Goal: Information Seeking & Learning: Learn about a topic

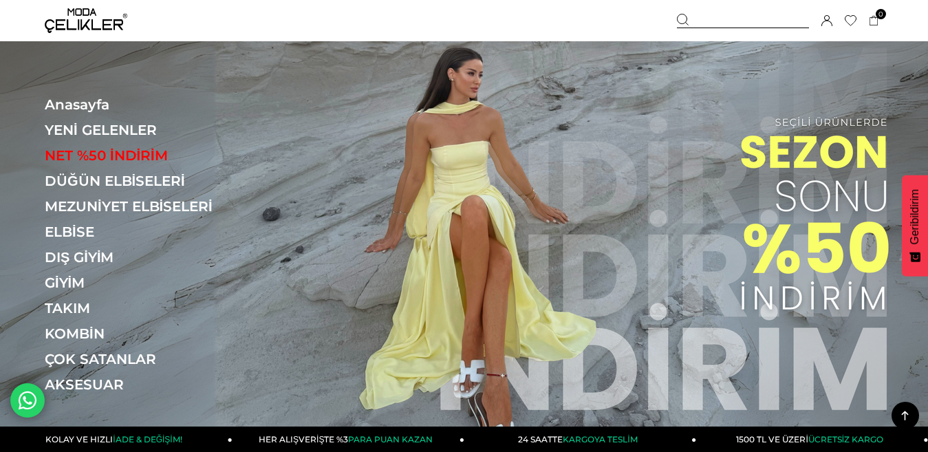
scroll to position [736, 0]
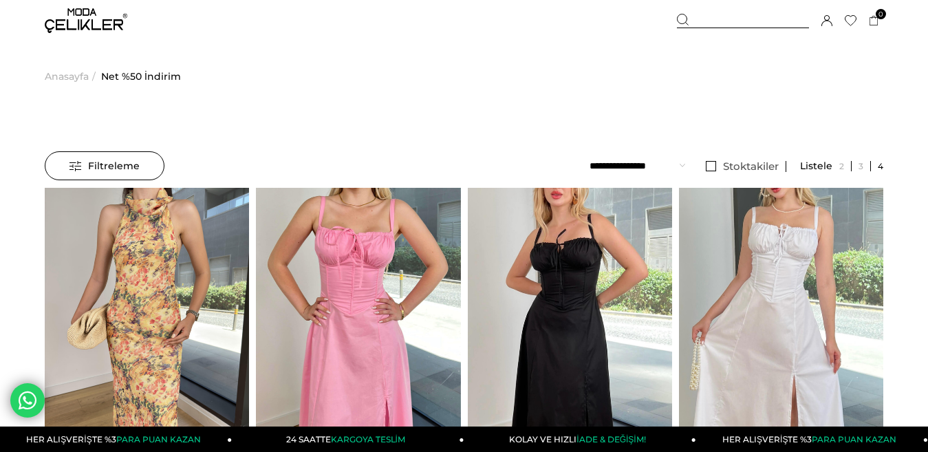
click at [659, 158] on select "**********" at bounding box center [638, 165] width 96 height 29
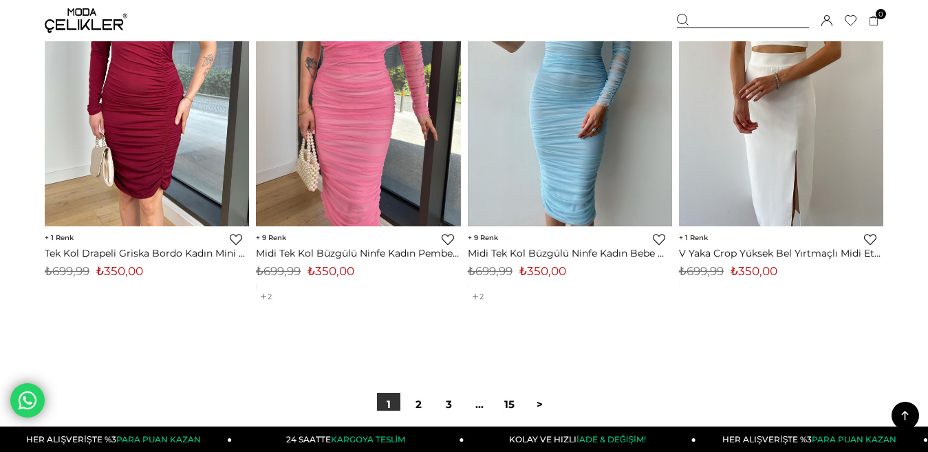
scroll to position [7774, 0]
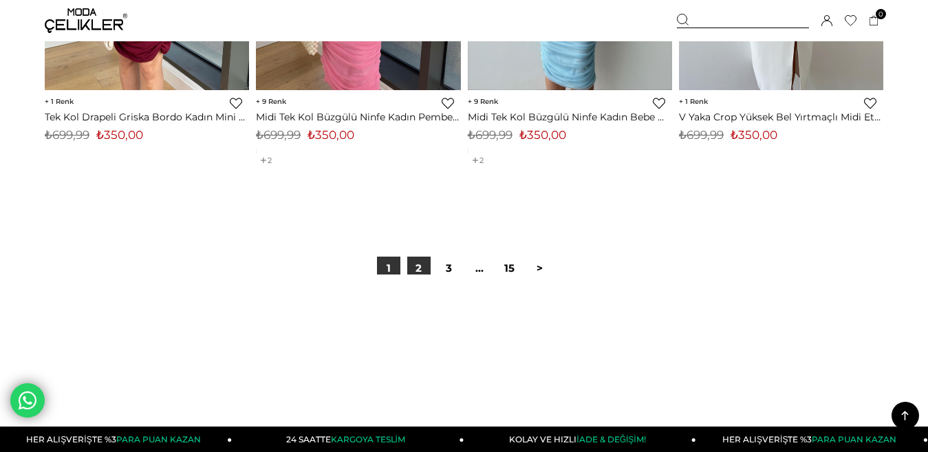
click at [420, 272] on link "2" at bounding box center [418, 268] width 23 height 23
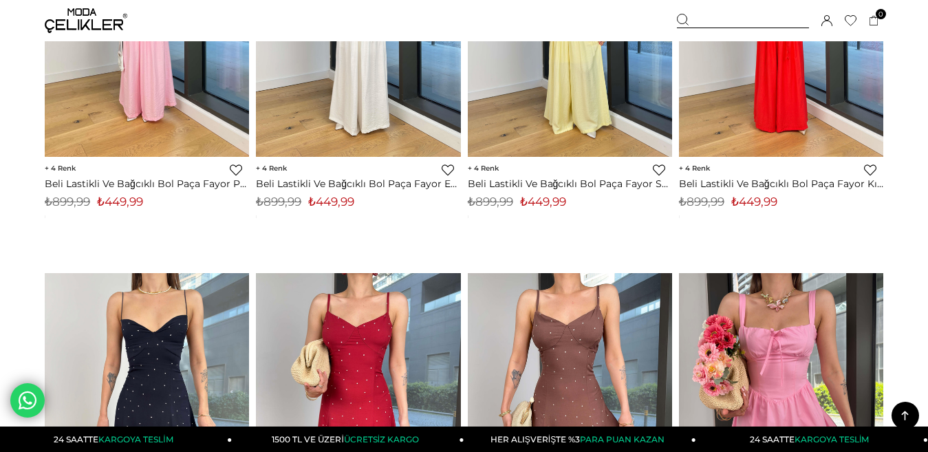
scroll to position [6742, 0]
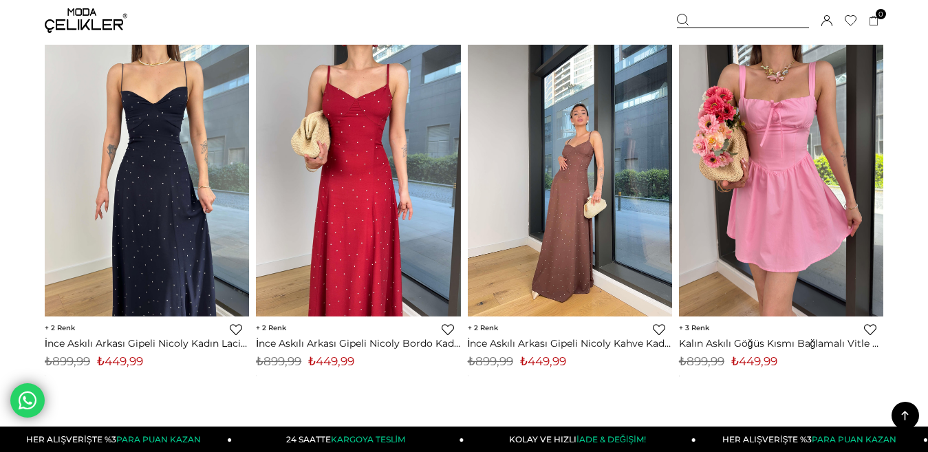
click at [572, 111] on img at bounding box center [570, 180] width 204 height 272
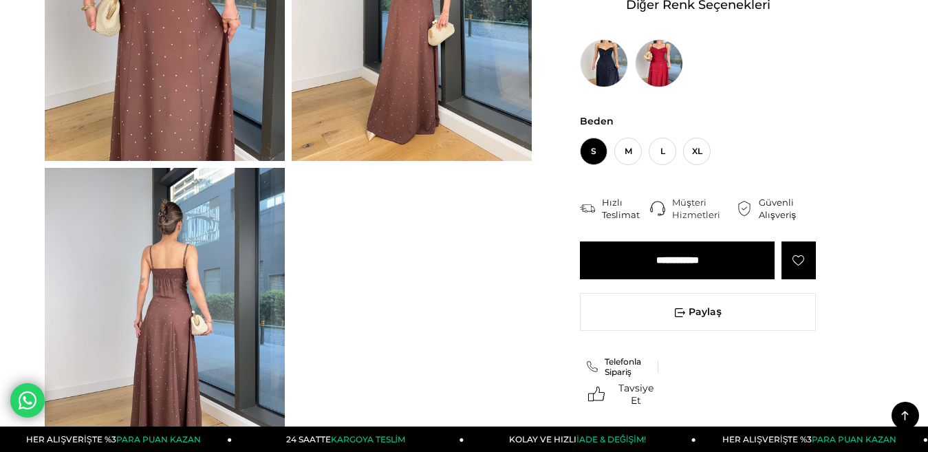
scroll to position [275, 0]
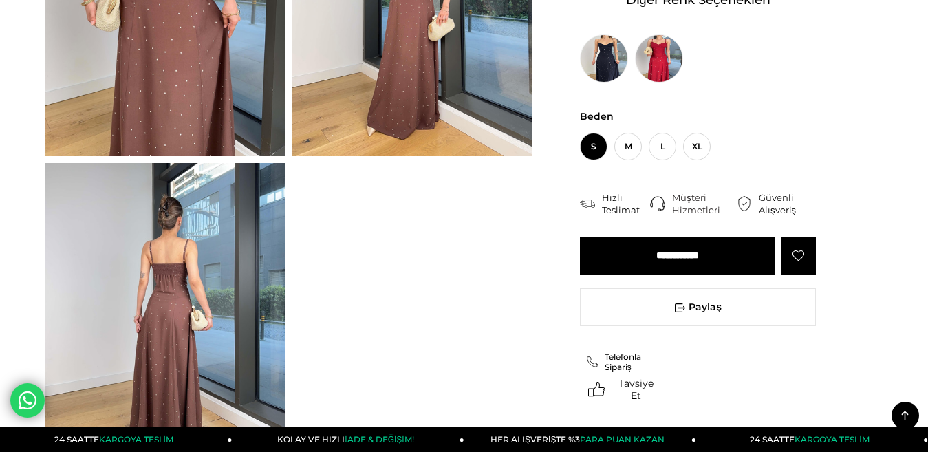
click at [180, 288] on img at bounding box center [165, 323] width 240 height 320
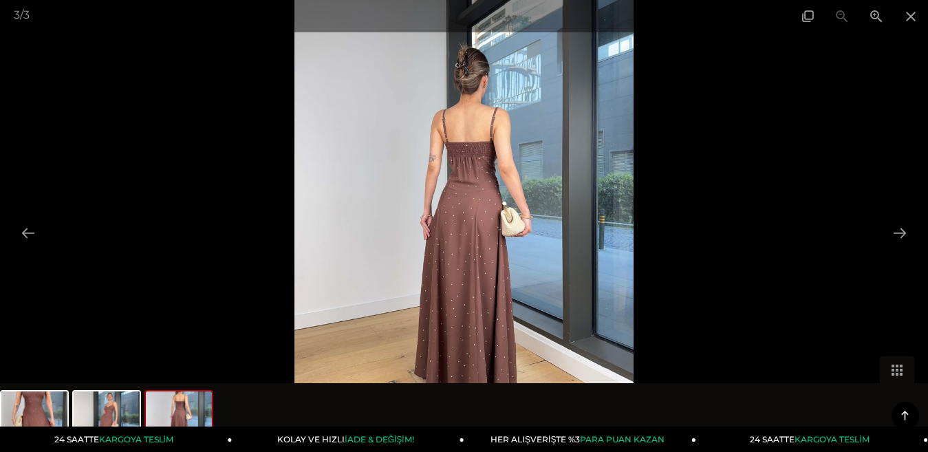
click at [464, 155] on img at bounding box center [463, 226] width 339 height 452
drag, startPoint x: 464, startPoint y: 155, endPoint x: 469, endPoint y: 138, distance: 18.1
click at [469, 138] on img at bounding box center [463, 226] width 339 height 452
click at [32, 227] on button at bounding box center [28, 232] width 29 height 27
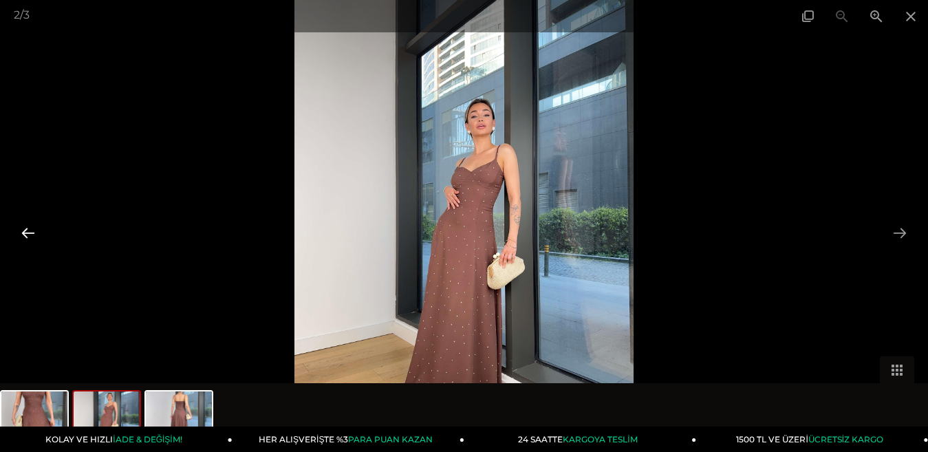
click at [32, 227] on button at bounding box center [28, 232] width 29 height 27
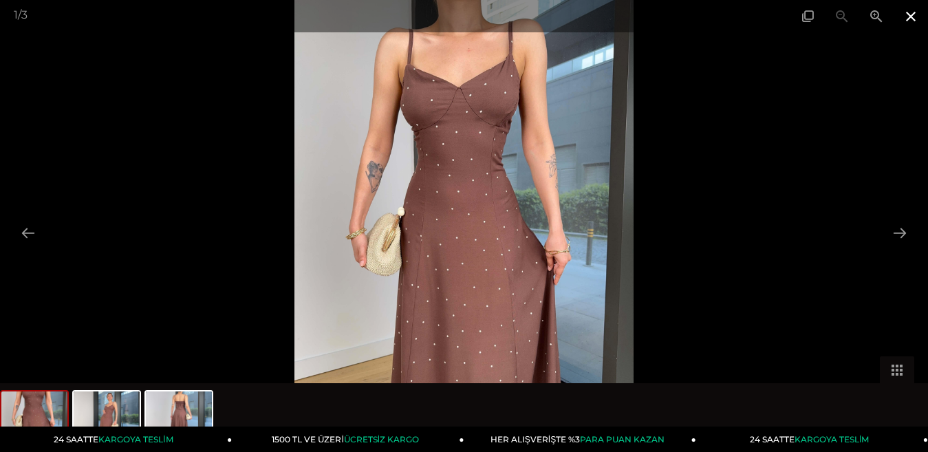
click at [903, 20] on span at bounding box center [911, 16] width 34 height 32
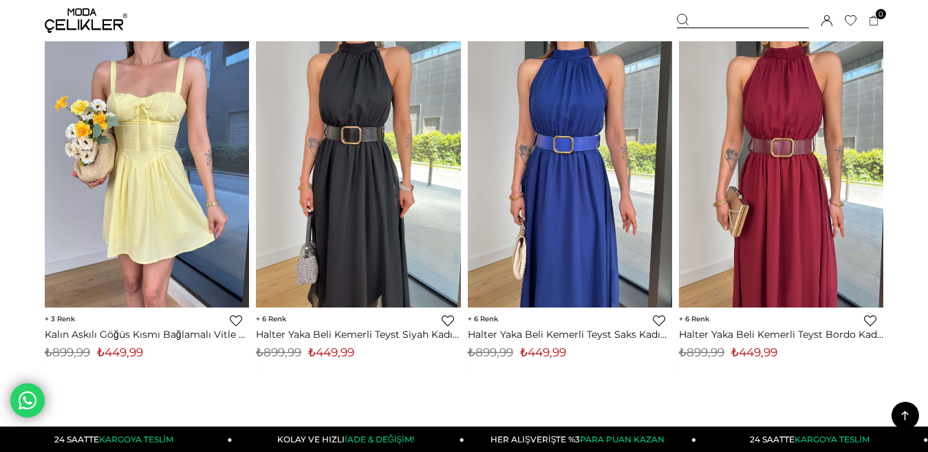
scroll to position [7749, 0]
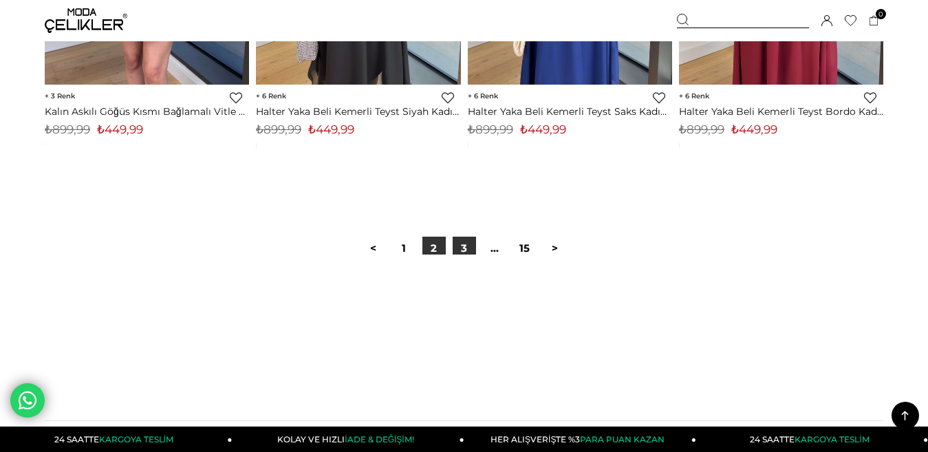
click at [464, 237] on link "3" at bounding box center [464, 248] width 23 height 23
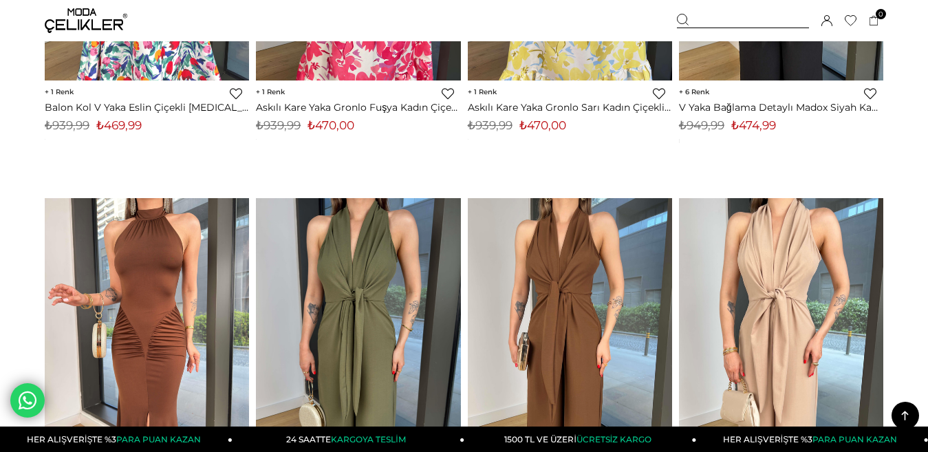
scroll to position [3234, 0]
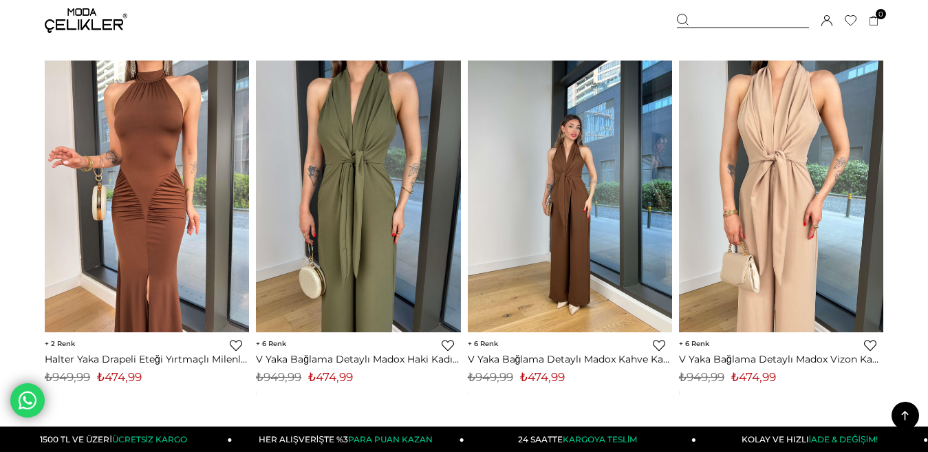
click at [540, 176] on img at bounding box center [570, 196] width 204 height 272
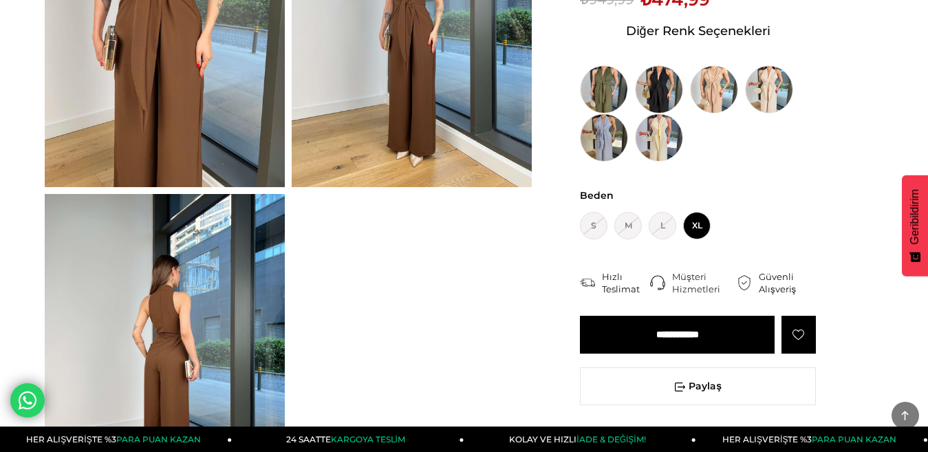
scroll to position [275, 0]
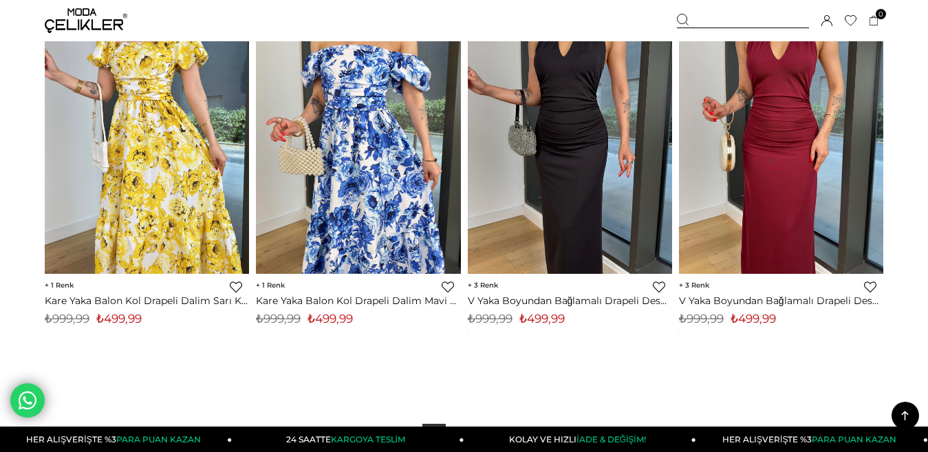
scroll to position [7767, 0]
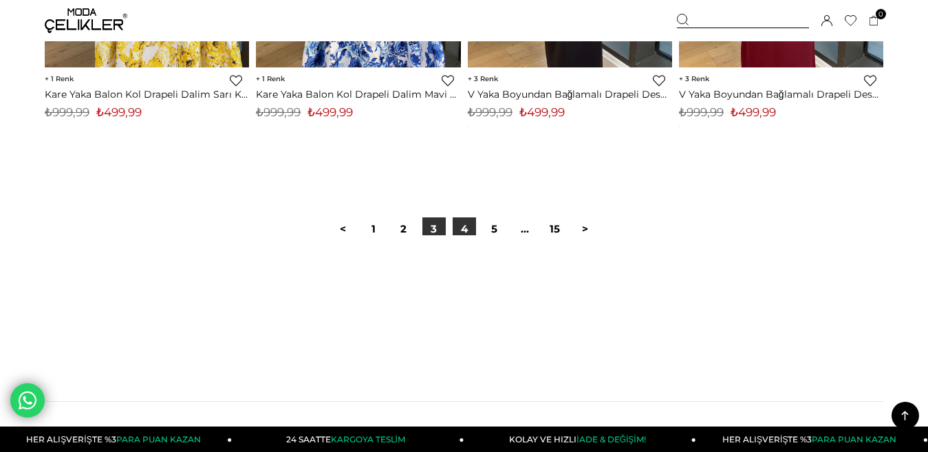
click at [462, 224] on link "4" at bounding box center [464, 228] width 23 height 23
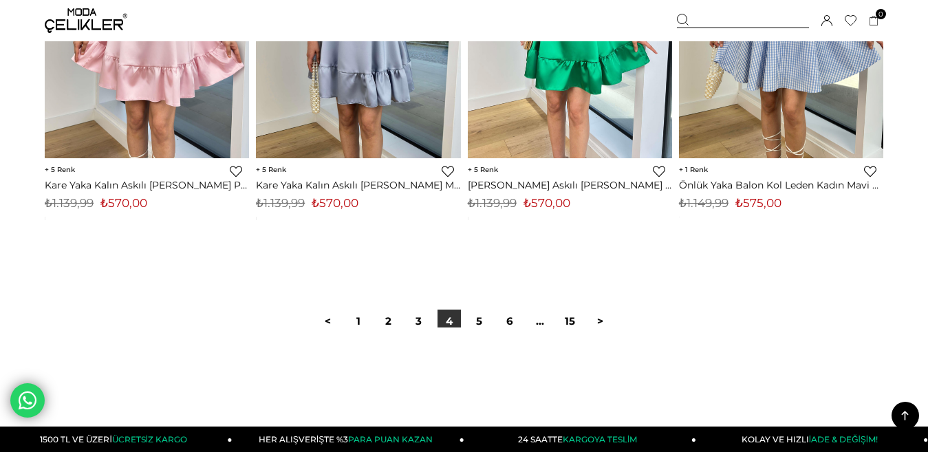
scroll to position [7706, 0]
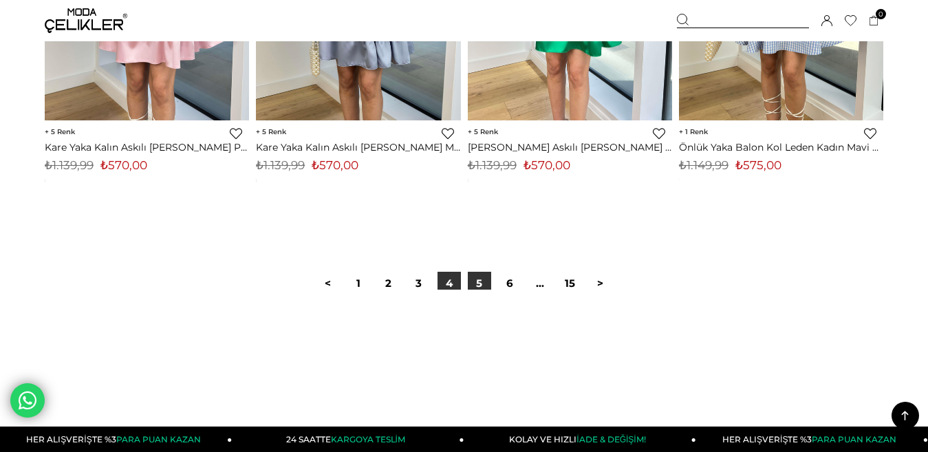
click at [482, 284] on link "5" at bounding box center [479, 283] width 23 height 23
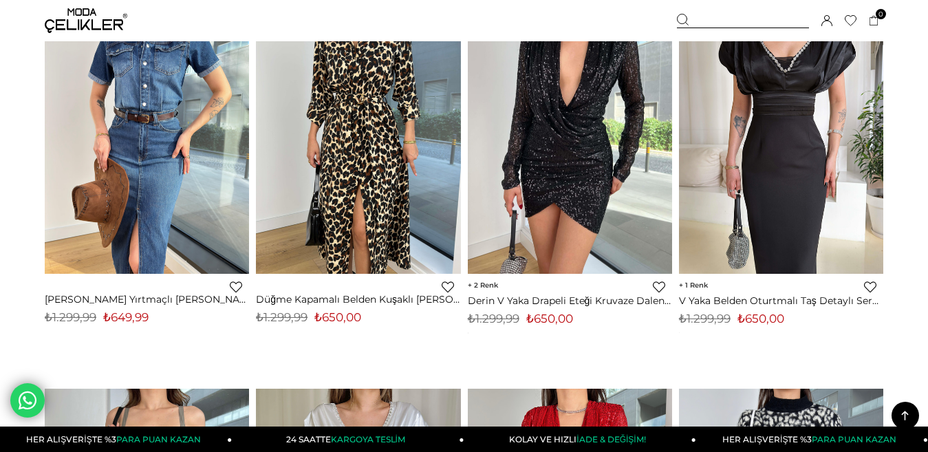
scroll to position [6054, 0]
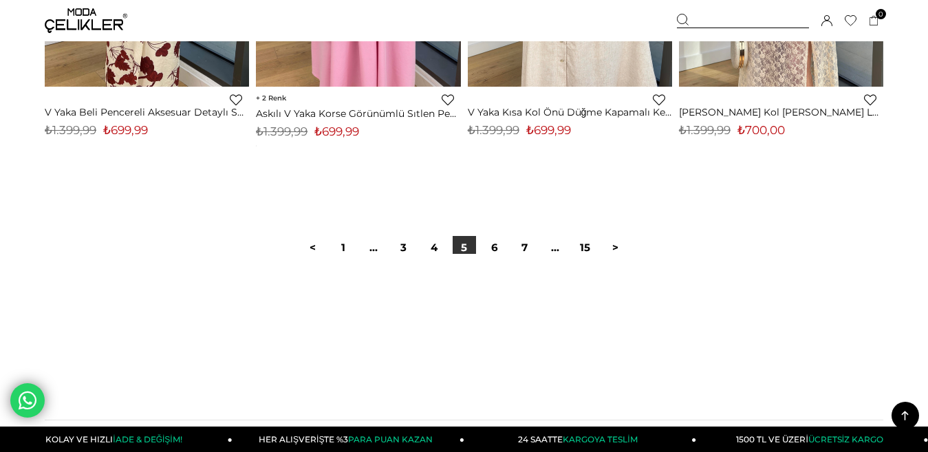
click at [494, 255] on div at bounding box center [464, 298] width 839 height 88
click at [495, 251] on link "6" at bounding box center [494, 247] width 23 height 23
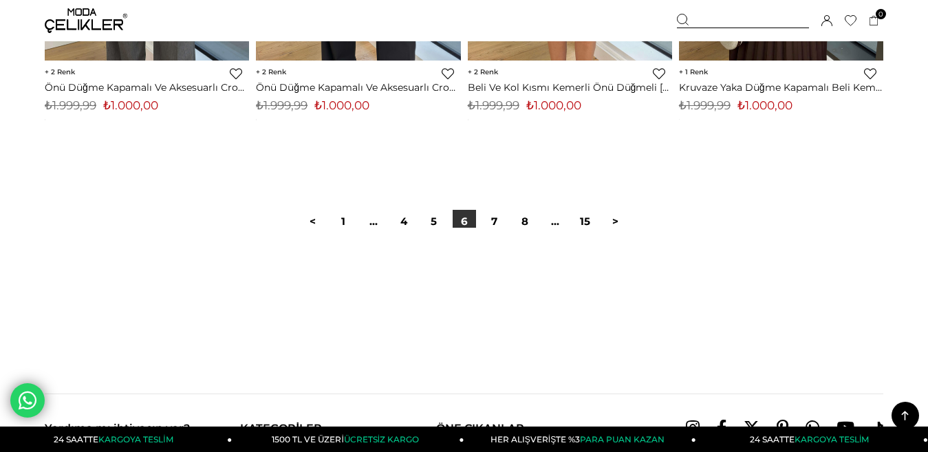
scroll to position [7912, 0]
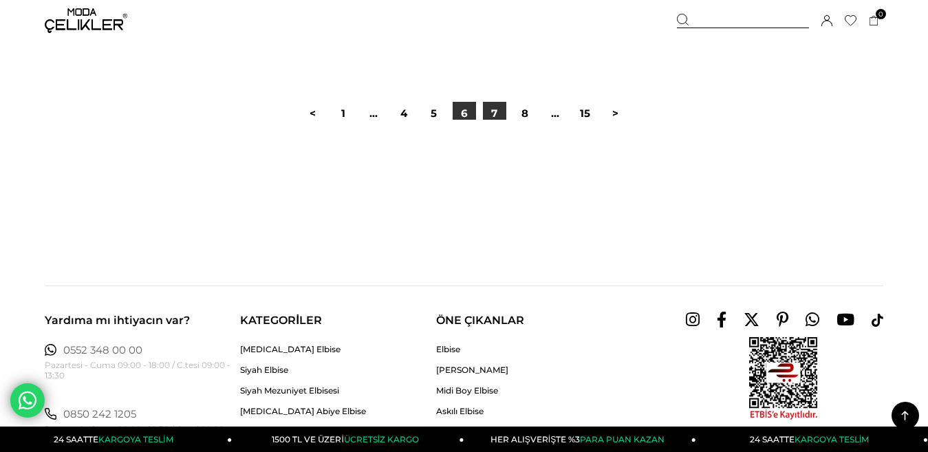
click at [498, 117] on link "7" at bounding box center [494, 113] width 23 height 23
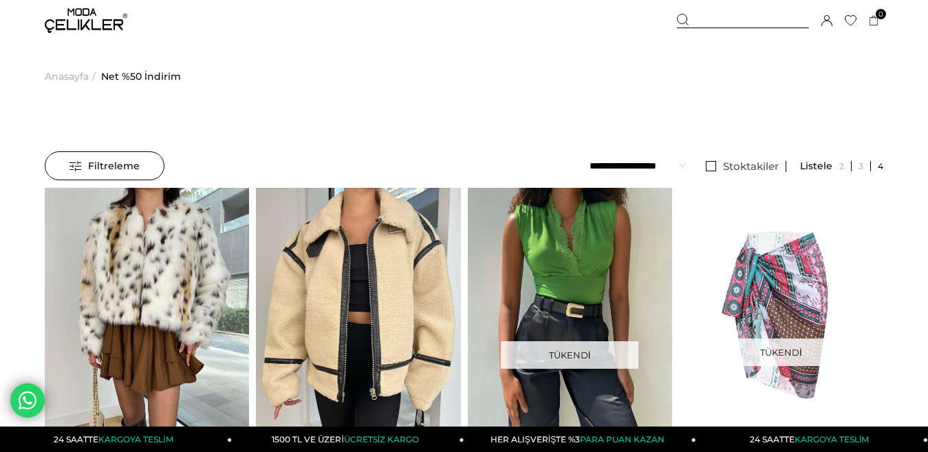
click at [83, 76] on span "Anasayfa" at bounding box center [67, 76] width 44 height 70
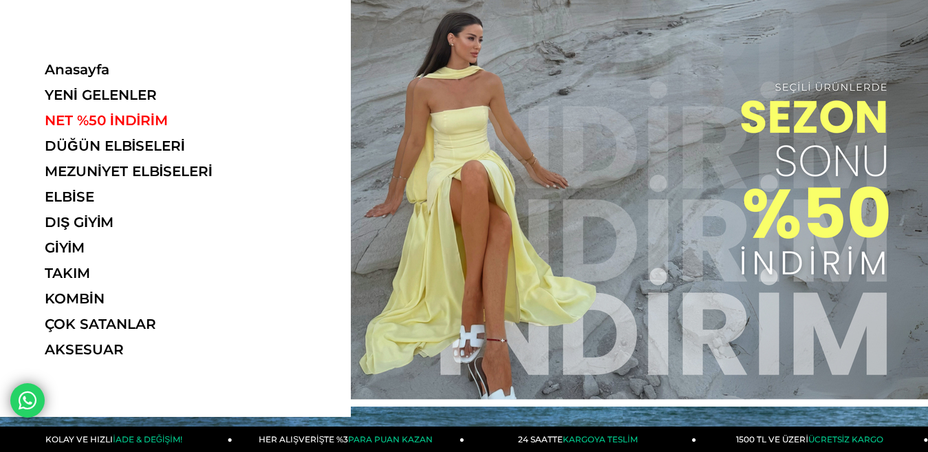
scroll to position [69, 0]
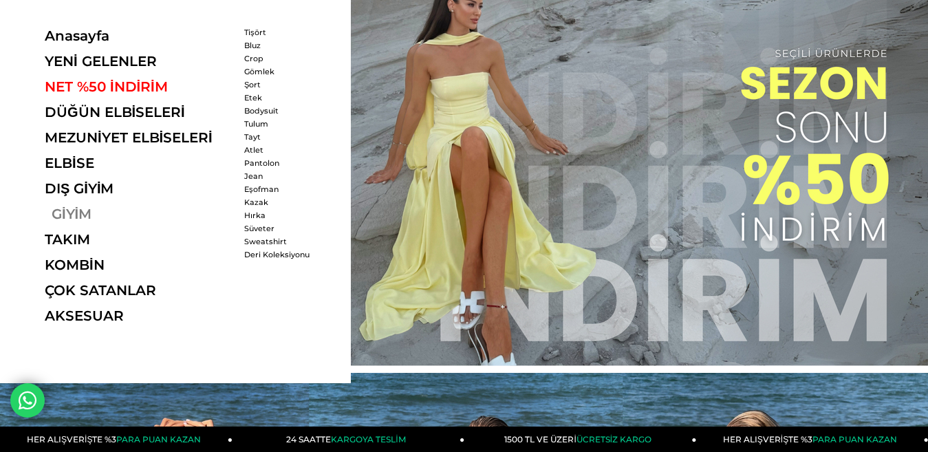
click at [81, 215] on link "GİYİM" at bounding box center [139, 214] width 189 height 17
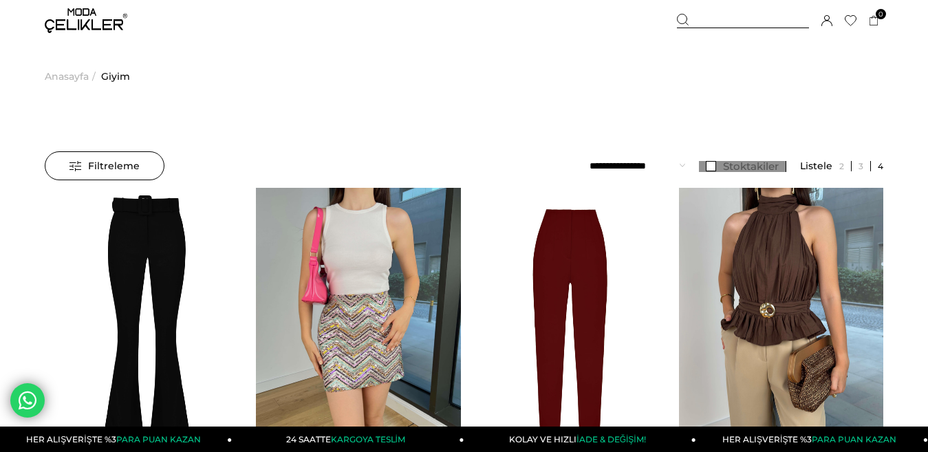
click at [713, 169] on link "Stoktakiler" at bounding box center [742, 166] width 87 height 11
click at [687, 166] on ul "**********" at bounding box center [737, 166] width 294 height 30
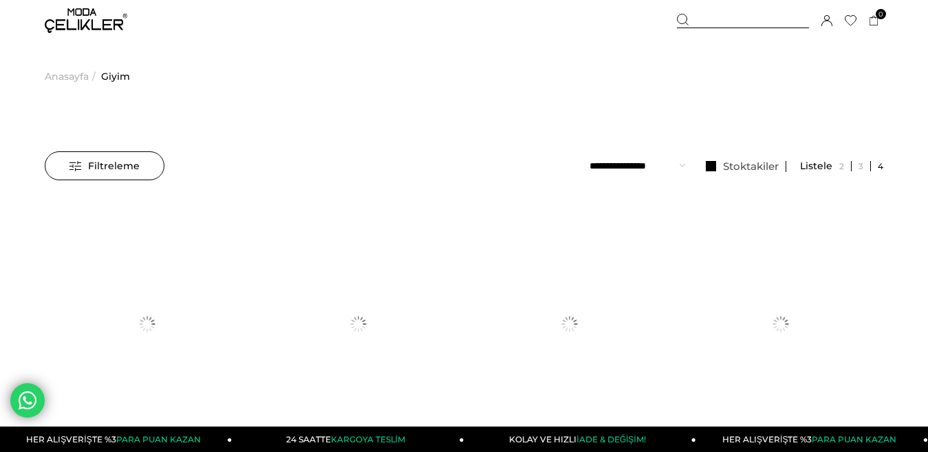
click at [682, 161] on select "**********" at bounding box center [638, 165] width 96 height 29
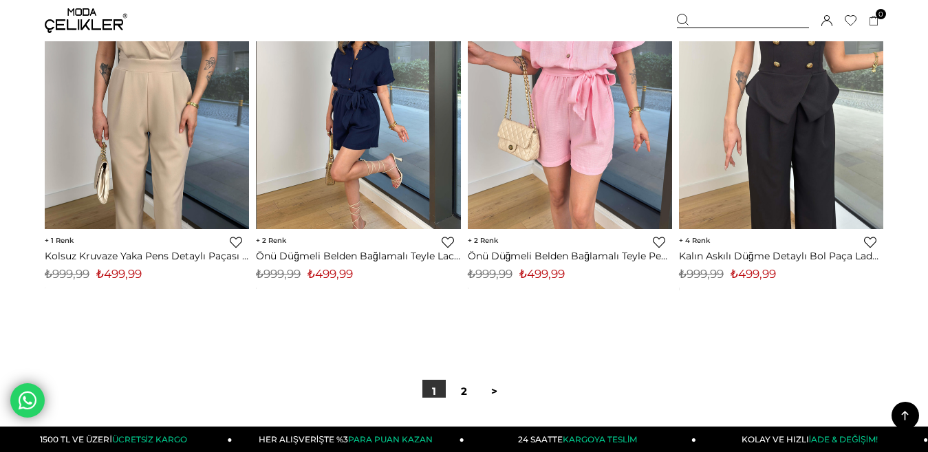
scroll to position [7774, 0]
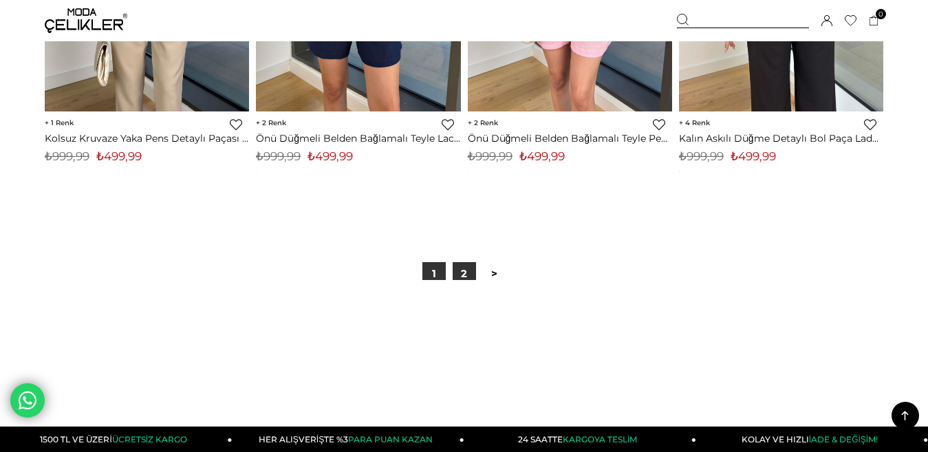
click at [459, 278] on link "2" at bounding box center [464, 273] width 23 height 23
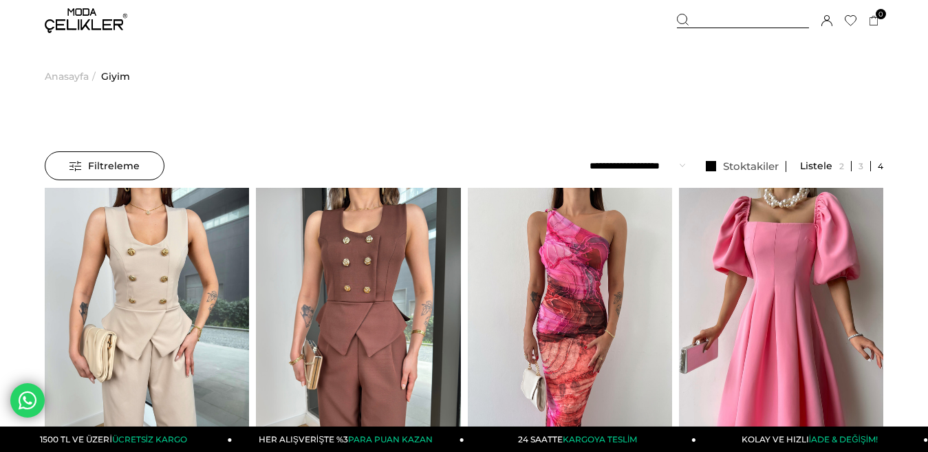
click at [67, 74] on span "Anasayfa" at bounding box center [67, 76] width 44 height 70
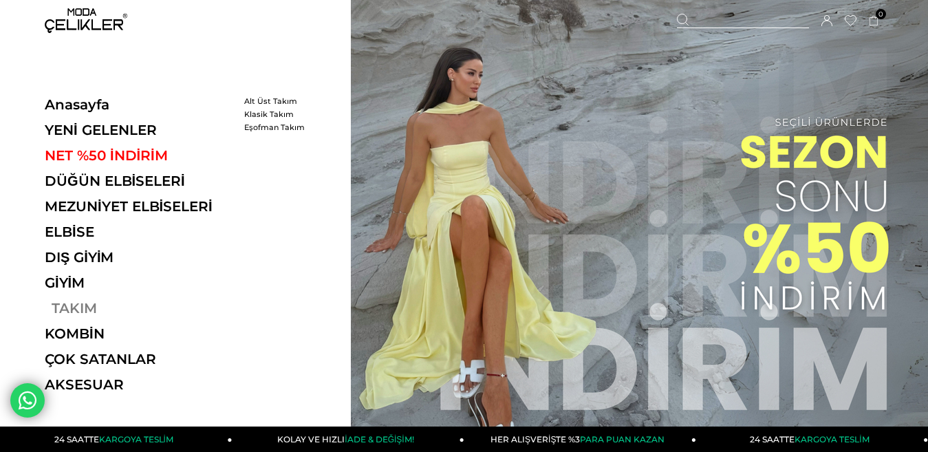
click at [63, 301] on link "TAKIM" at bounding box center [139, 308] width 189 height 17
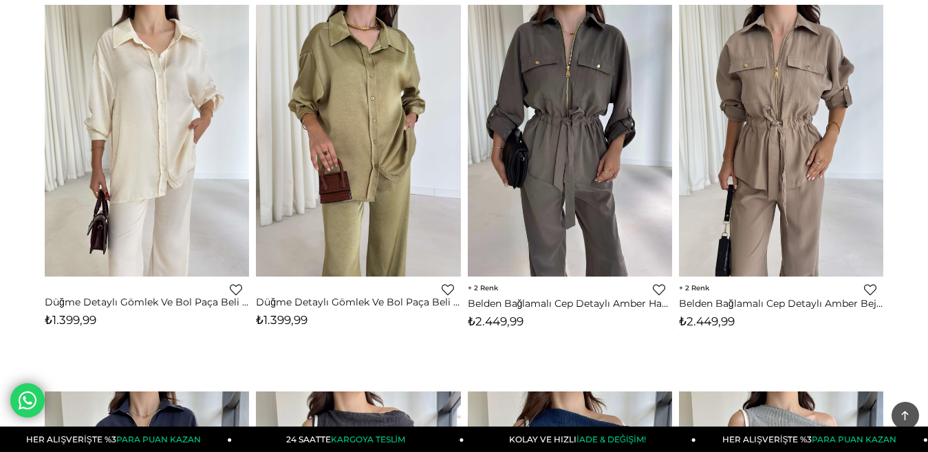
scroll to position [69, 0]
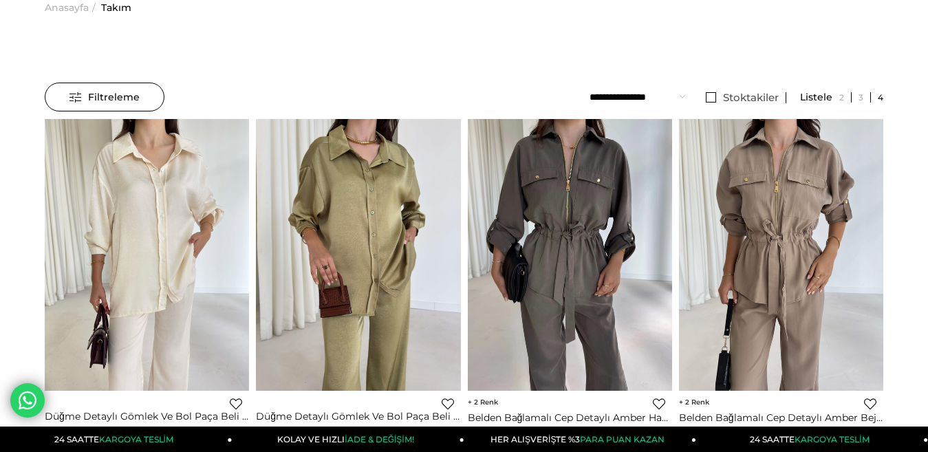
click at [646, 100] on select "**********" at bounding box center [638, 97] width 96 height 29
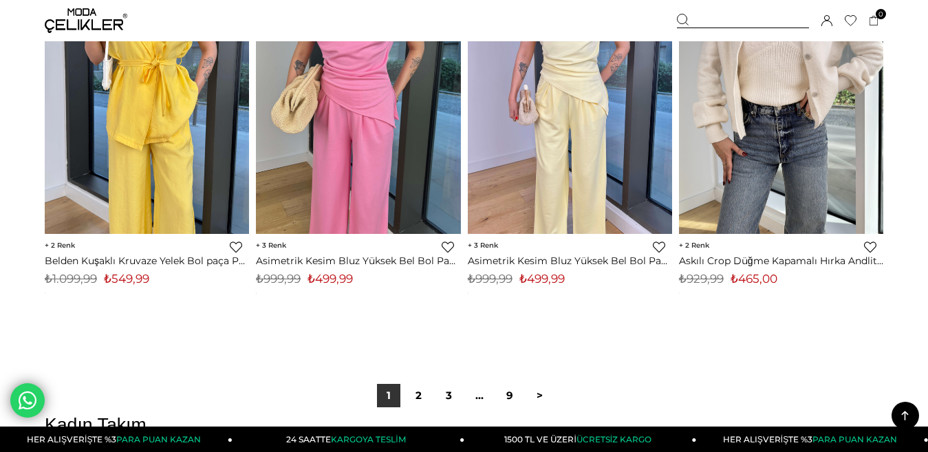
scroll to position [7568, 0]
